Goal: Task Accomplishment & Management: Manage account settings

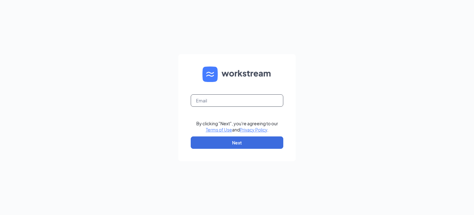
click at [246, 100] on input "text" at bounding box center [237, 100] width 93 height 12
type input "angiekelly@bleedblue.net"
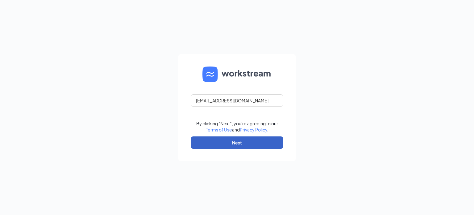
click at [236, 144] on button "Next" at bounding box center [237, 142] width 93 height 12
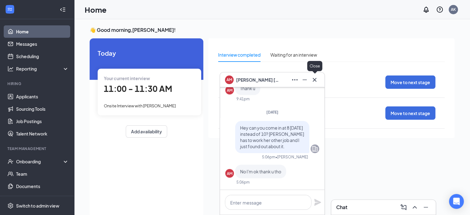
click at [315, 82] on icon "Cross" at bounding box center [314, 79] width 7 height 7
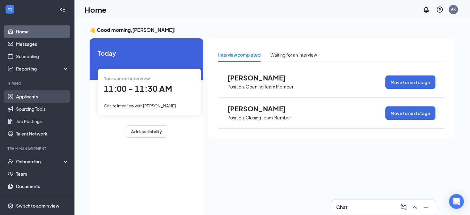
click at [42, 96] on link "Applicants" at bounding box center [42, 96] width 53 height 12
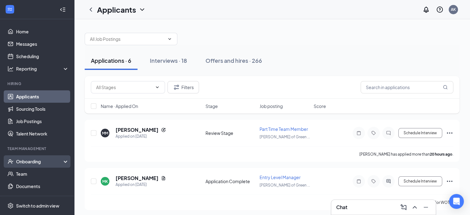
click at [40, 160] on div "Onboarding" at bounding box center [40, 161] width 48 height 6
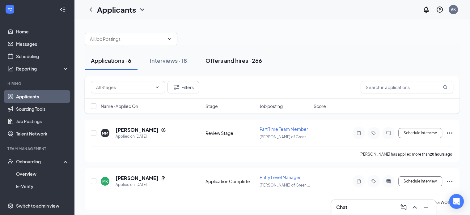
click at [240, 60] on div "Offers and hires · 266" at bounding box center [233, 61] width 57 height 8
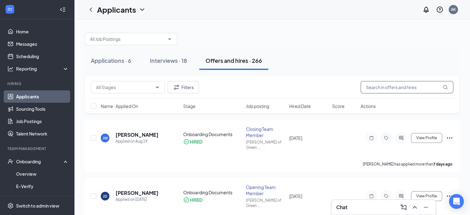
click at [415, 88] on input "text" at bounding box center [406, 87] width 93 height 12
click at [418, 86] on input "text" at bounding box center [406, 87] width 93 height 12
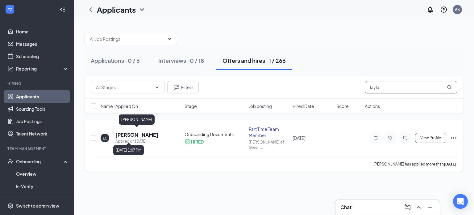
type input "layla"
click at [128, 132] on h5 "[PERSON_NAME]" at bounding box center [136, 134] width 43 height 7
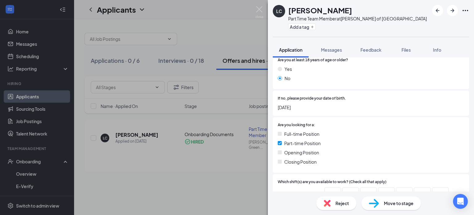
scroll to position [93, 0]
